Goal: Connect with others: Connect with others

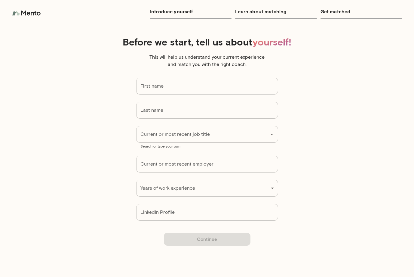
type input "*****"
type input "******"
drag, startPoint x: 20, startPoint y: 3, endPoint x: 16, endPoint y: 0, distance: 4.9
click at [19, 2] on div "Introduce yourself Learn about matching Get matched" at bounding box center [207, 13] width 414 height 26
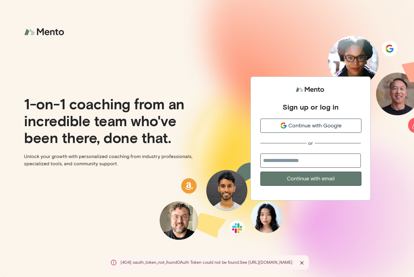
click at [206, 95] on div "1-on-1 coaching from an incredible team who've been there, done that. Unlock yo…" at bounding box center [103, 138] width 207 height 277
click at [328, 122] on span "Continue with Google" at bounding box center [315, 126] width 53 height 8
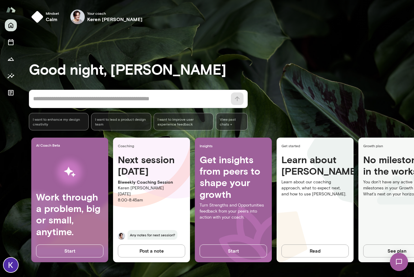
click at [403, 261] on img at bounding box center [399, 261] width 25 height 25
click at [398, 263] on img at bounding box center [399, 262] width 18 height 18
click at [399, 262] on img at bounding box center [399, 261] width 25 height 25
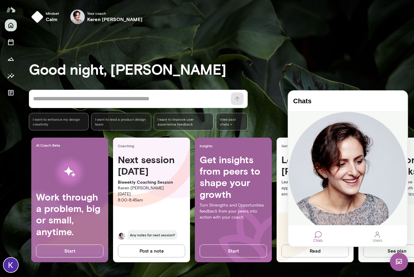
click at [350, 238] on div "Keren [PERSON_NAME]" at bounding box center [348, 239] width 119 height 3
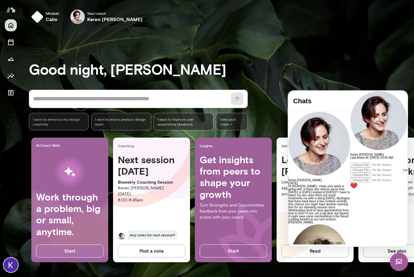
click at [350, 189] on div at bounding box center [378, 175] width 57 height 26
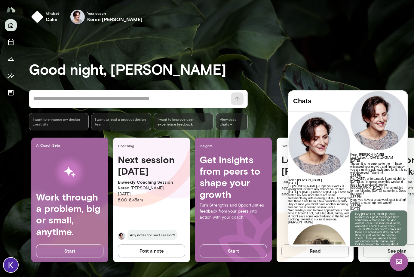
scroll to position [1551, 0]
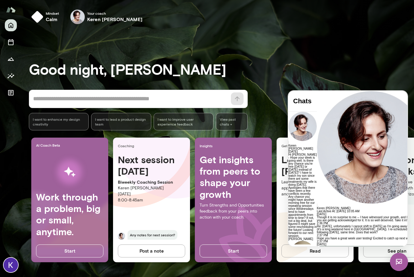
scroll to position [2, 0]
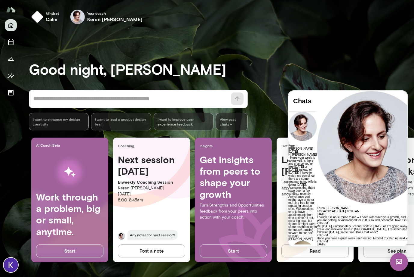
scroll to position [0, 0]
click at [403, 267] on img at bounding box center [399, 262] width 18 height 18
